Goal: Task Accomplishment & Management: Manage account settings

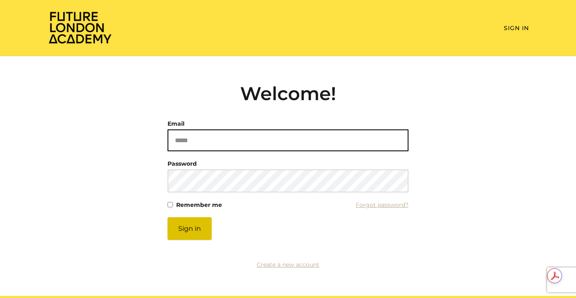
type input "**********"
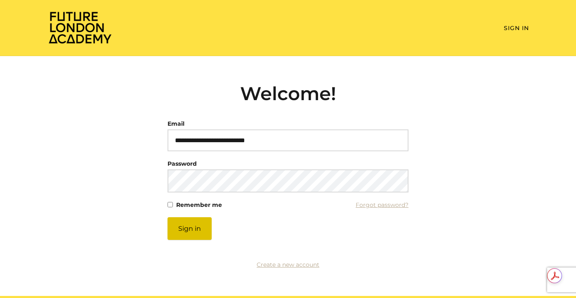
click at [197, 229] on button "Sign in" at bounding box center [189, 228] width 44 height 23
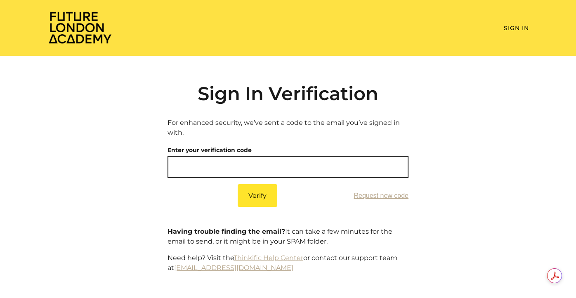
click at [217, 160] on input "text" at bounding box center [287, 167] width 241 height 22
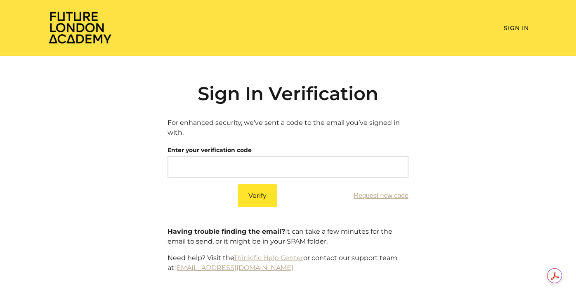
click at [226, 136] on p "For enhanced security, we’ve sent a code to the email you’ve signed in with." at bounding box center [287, 128] width 241 height 20
